Goal: Information Seeking & Learning: Learn about a topic

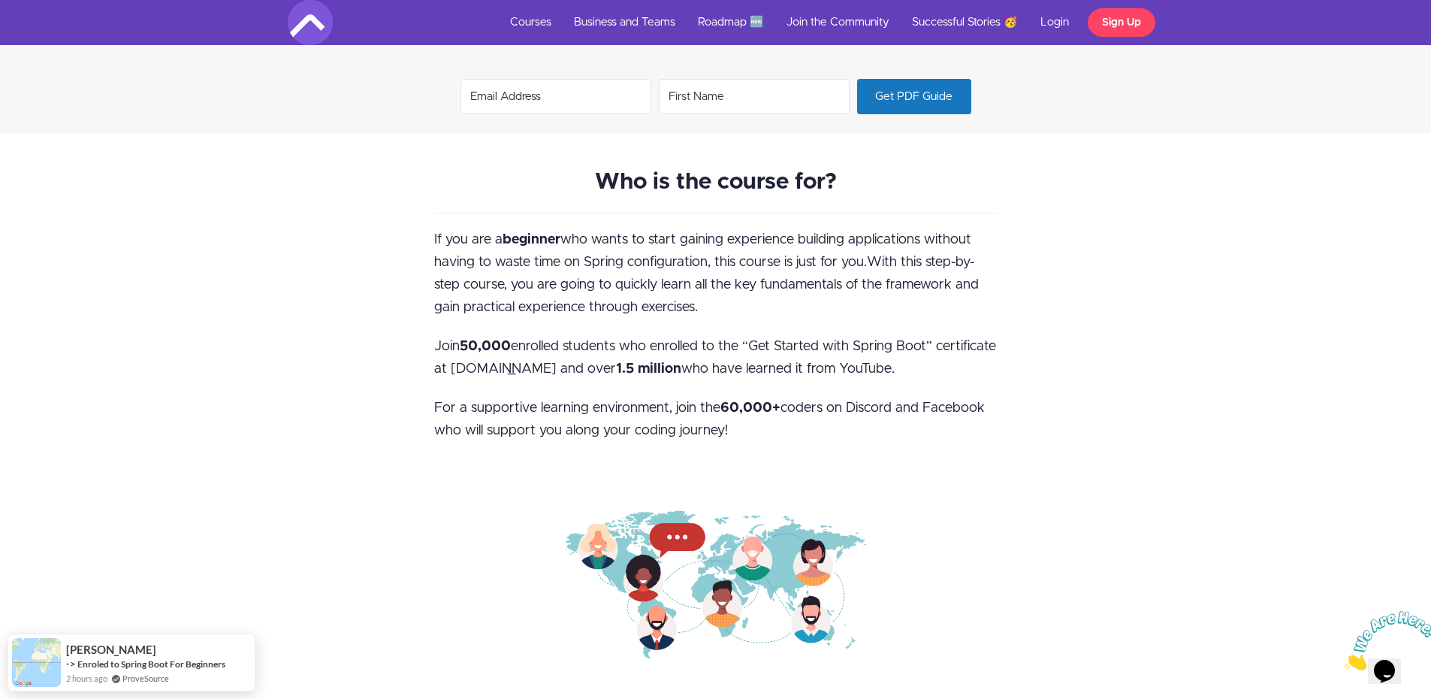
scroll to position [1427, 0]
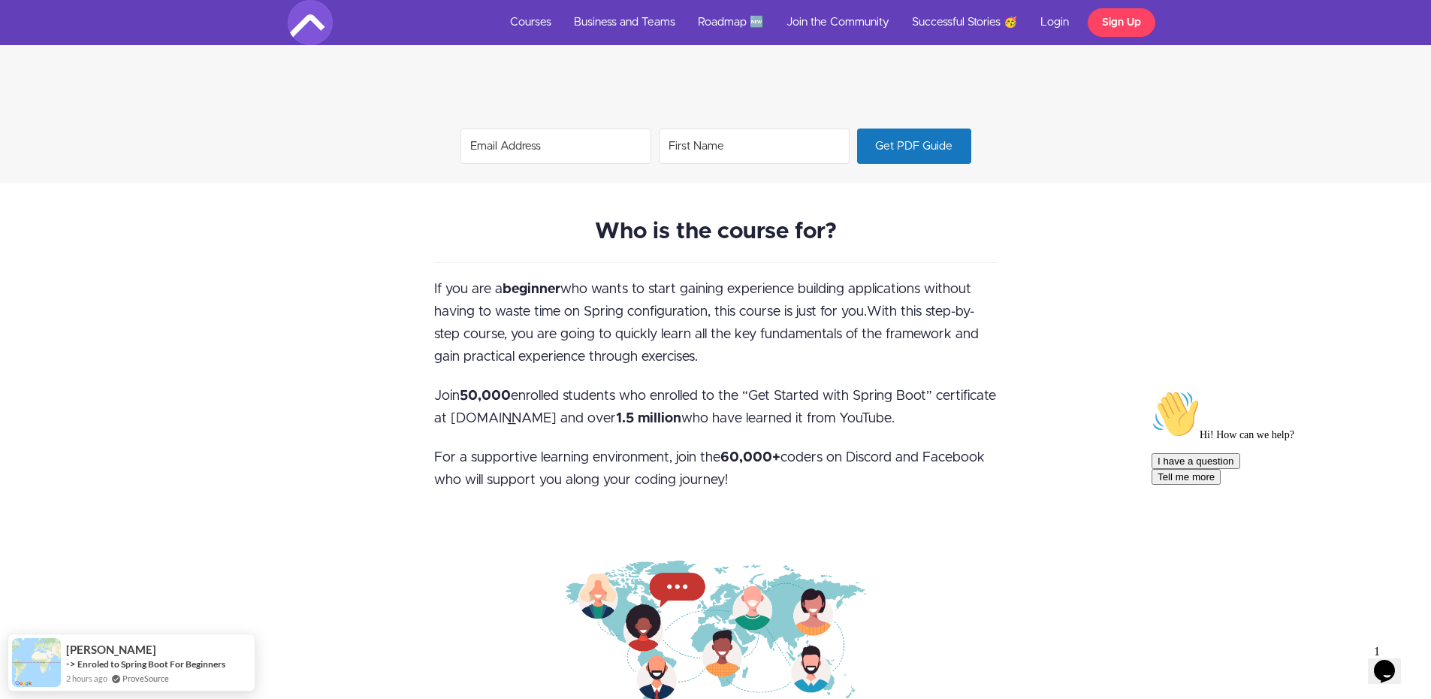
click at [611, 153] on input "Email Address" at bounding box center [555, 145] width 191 height 35
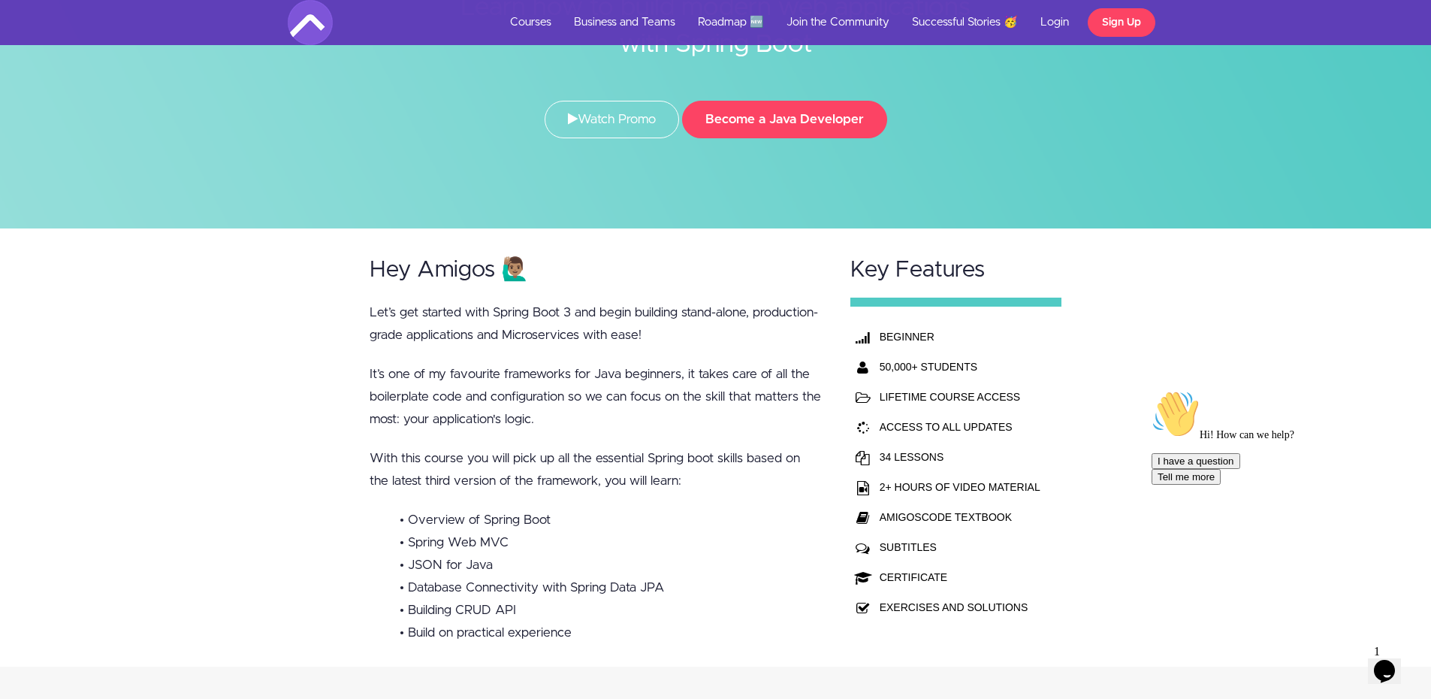
scroll to position [0, 0]
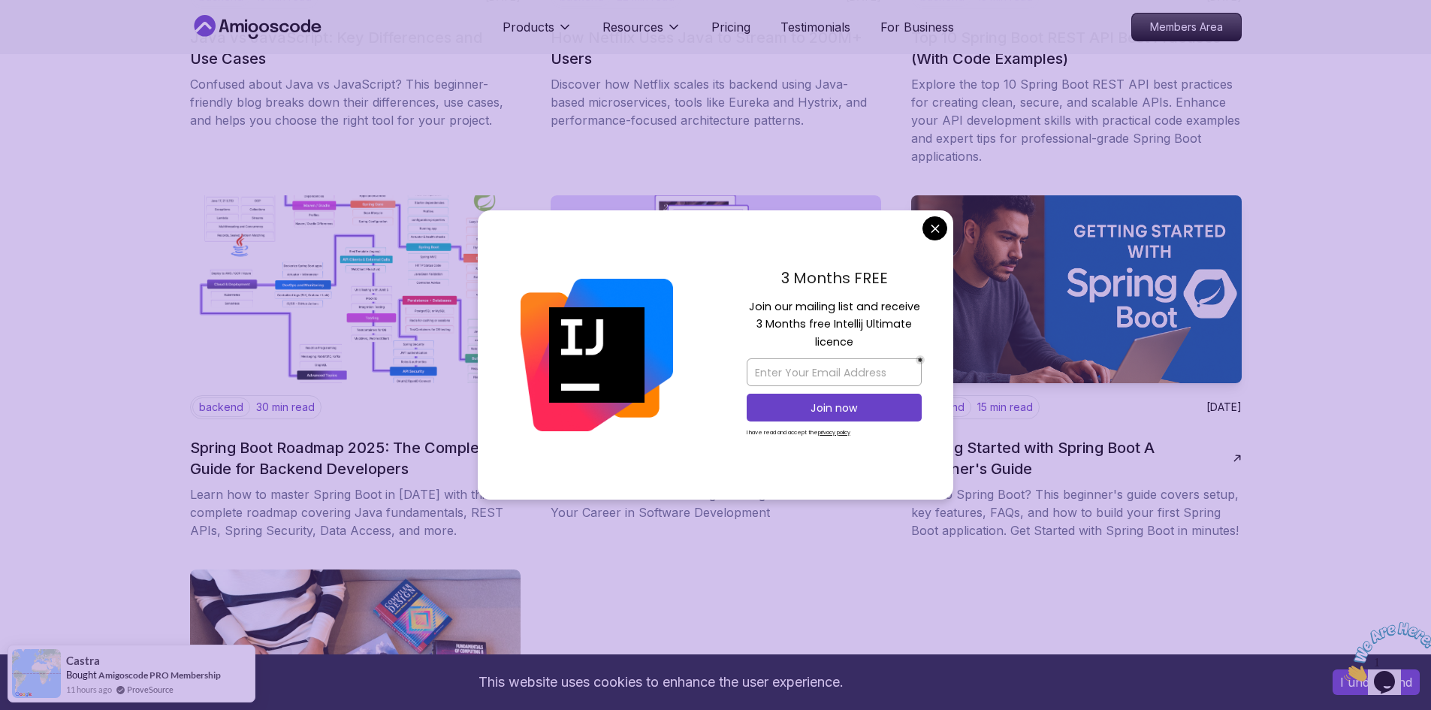
click at [933, 234] on body "This website uses cookies to enhance the user experience. I understand Products…" at bounding box center [715, 30] width 1431 height 3367
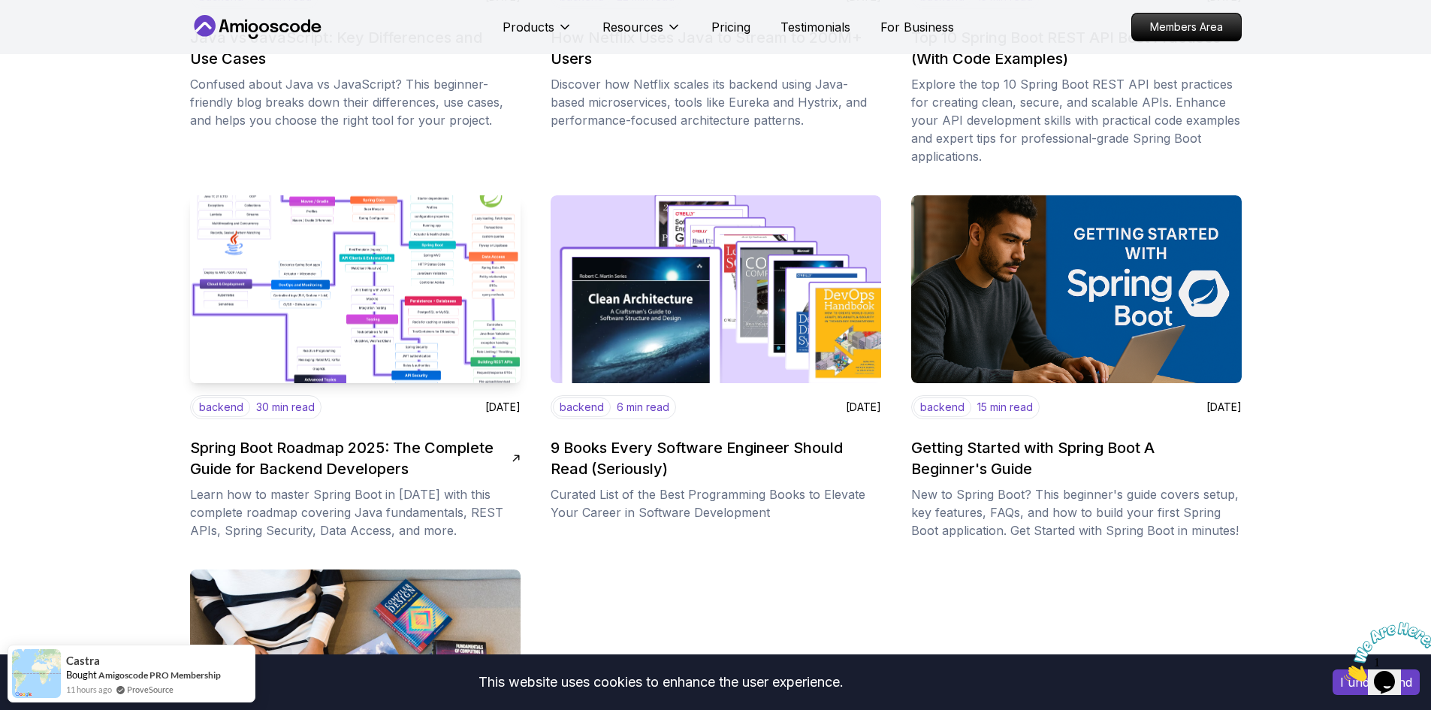
click at [329, 269] on img at bounding box center [355, 290] width 347 height 198
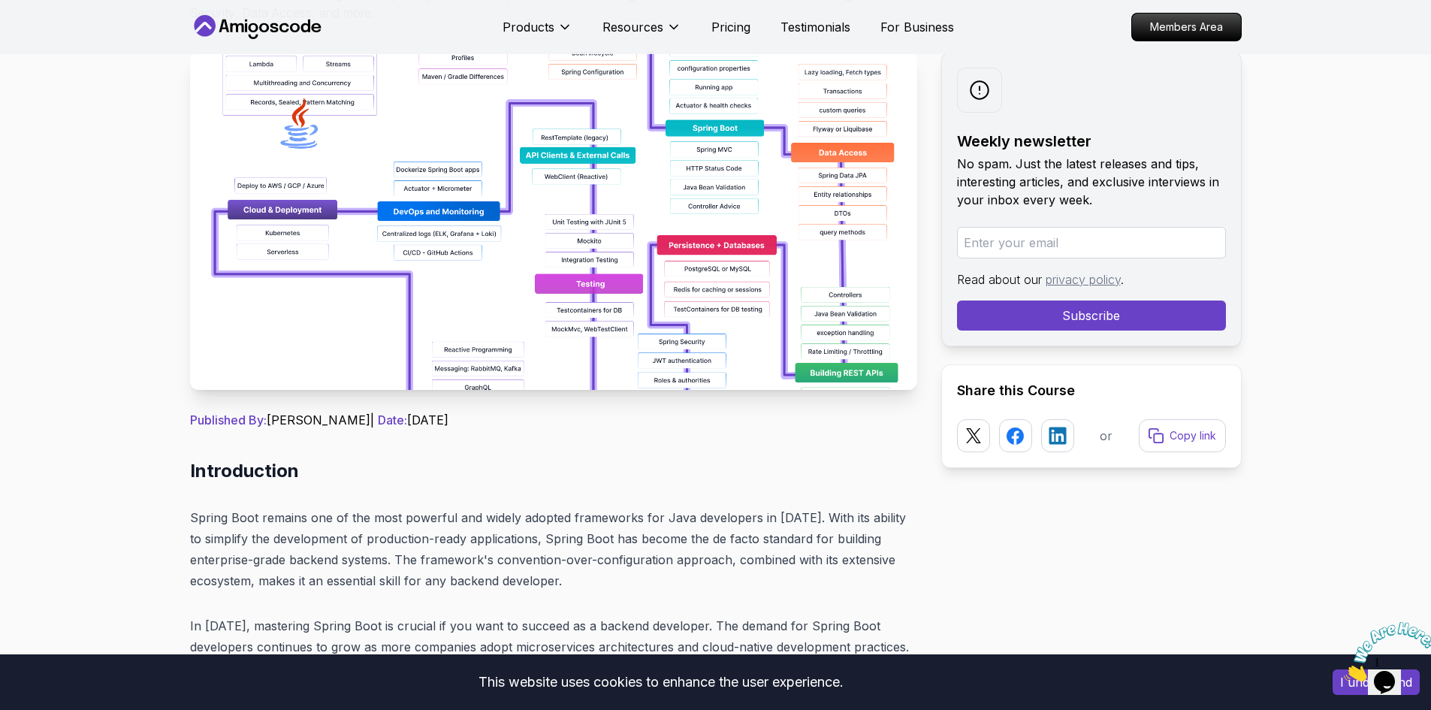
scroll to position [225, 0]
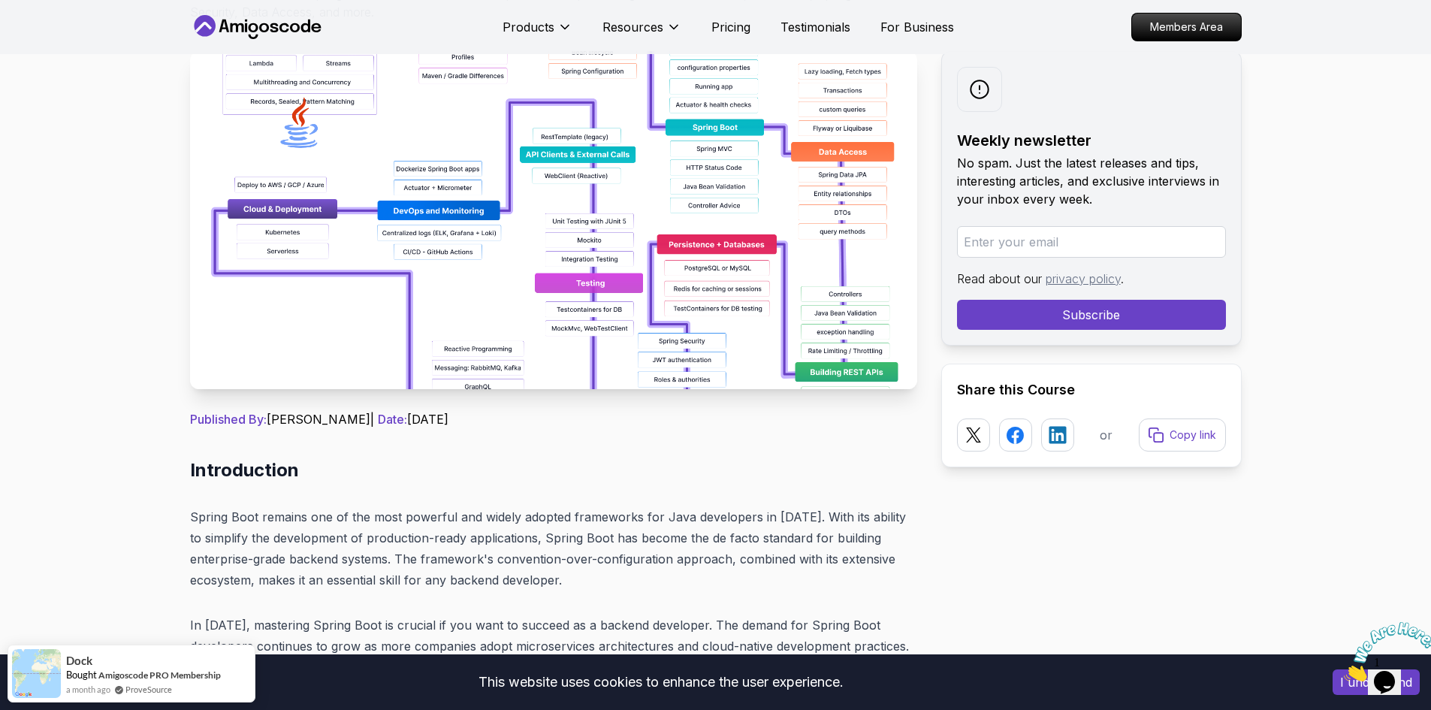
click at [475, 251] on img at bounding box center [553, 220] width 727 height 338
click at [632, 243] on img at bounding box center [553, 220] width 727 height 338
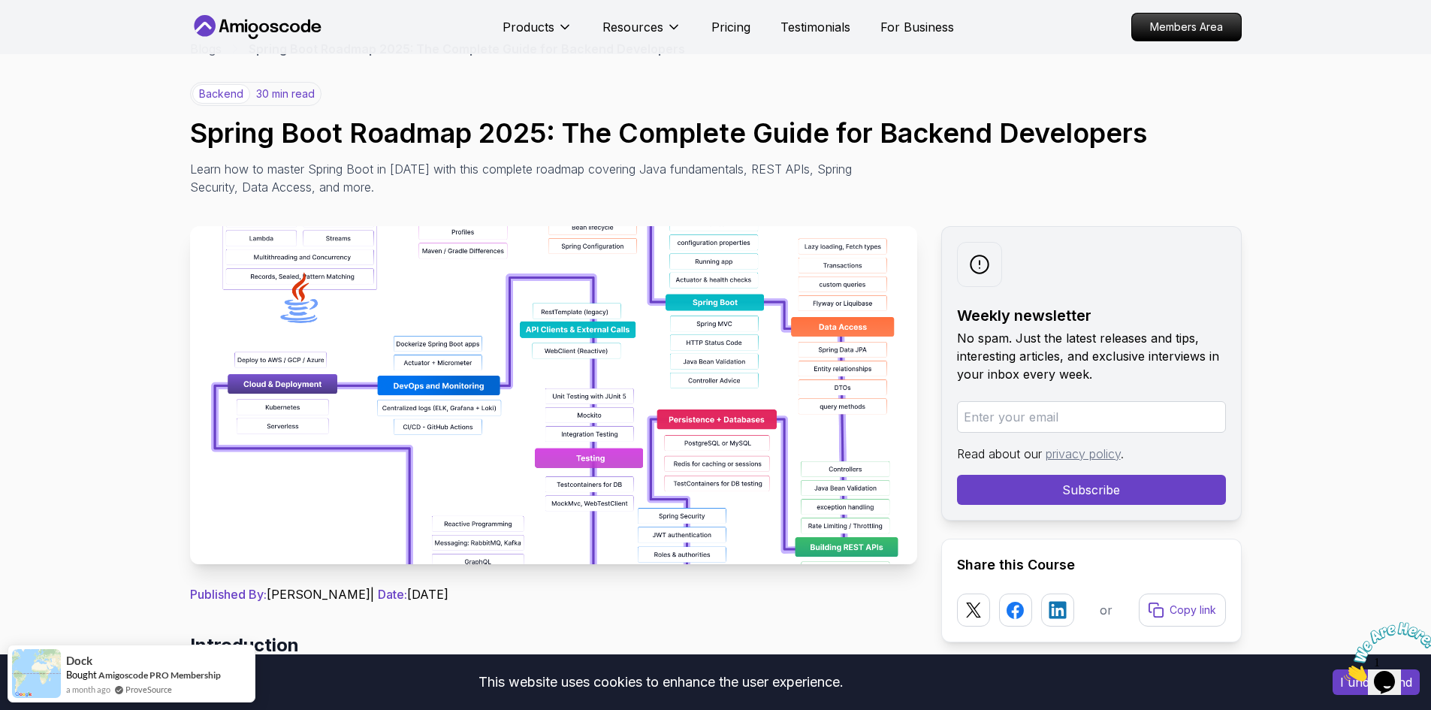
scroll to position [75, 0]
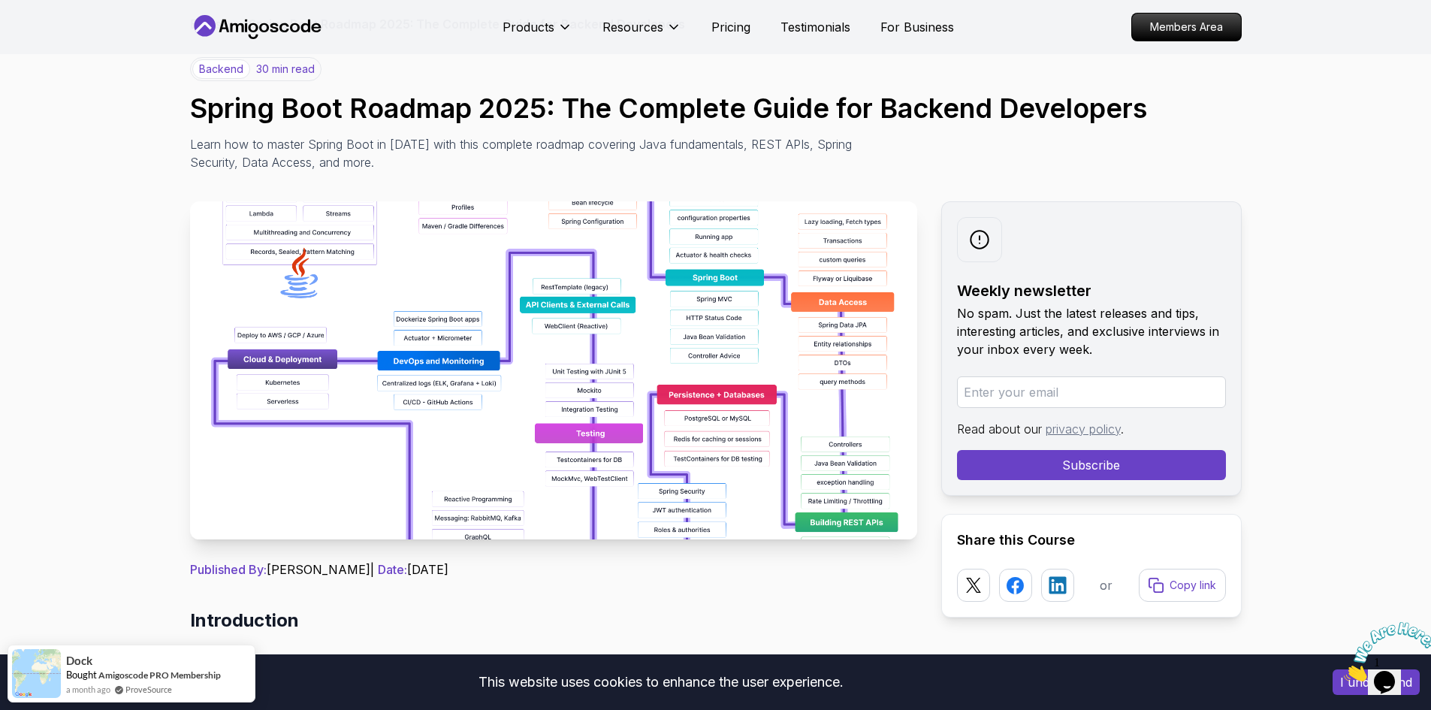
click at [823, 411] on img at bounding box center [553, 370] width 727 height 338
